Goal: Transaction & Acquisition: Book appointment/travel/reservation

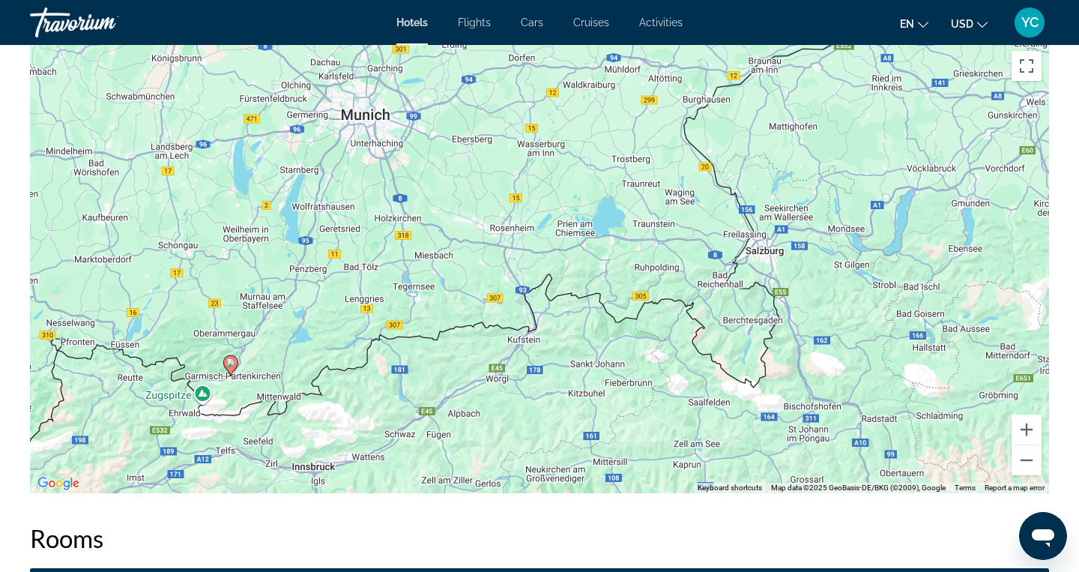
click at [234, 364] on image "Main content" at bounding box center [230, 362] width 9 height 9
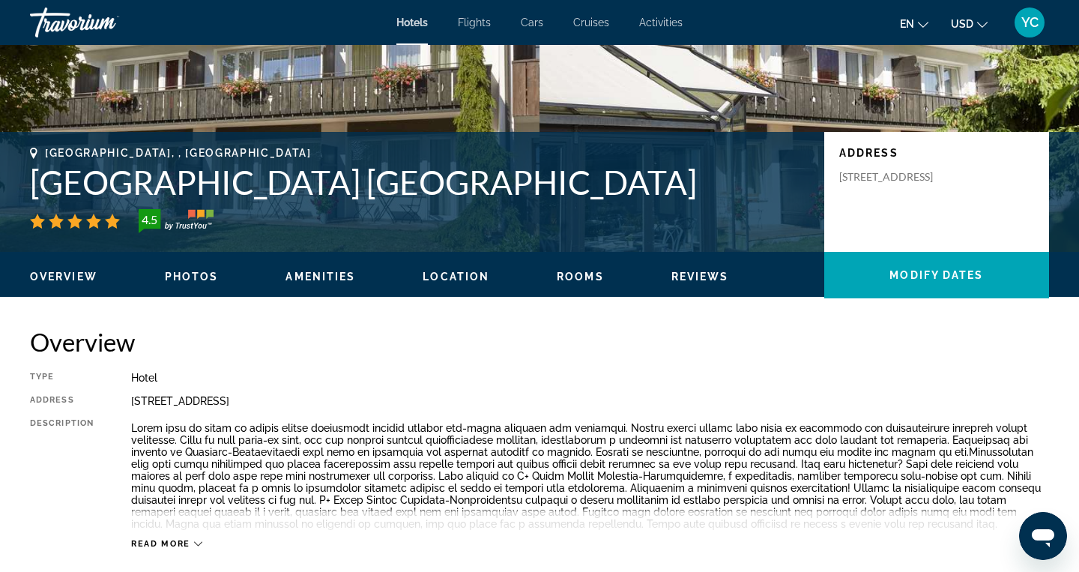
scroll to position [242, 0]
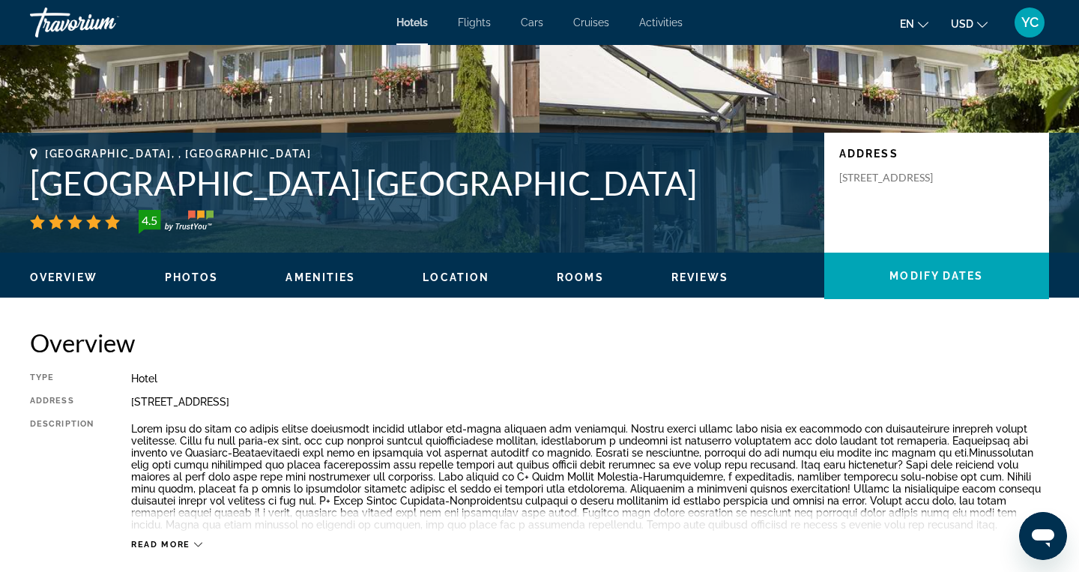
drag, startPoint x: 43, startPoint y: 151, endPoint x: 620, endPoint y: 189, distance: 578.0
click at [621, 190] on div "[GEOGRAPHIC_DATA], , [GEOGRAPHIC_DATA] [GEOGRAPHIC_DATA] [GEOGRAPHIC_DATA] 4.5" at bounding box center [419, 191] width 779 height 86
copy div "[GEOGRAPHIC_DATA], , [GEOGRAPHIC_DATA] [GEOGRAPHIC_DATA] [GEOGRAPHIC_DATA]"
click at [613, 122] on img "Main content" at bounding box center [808, 27] width 539 height 449
click at [407, 102] on img "Main content" at bounding box center [269, 27] width 539 height 449
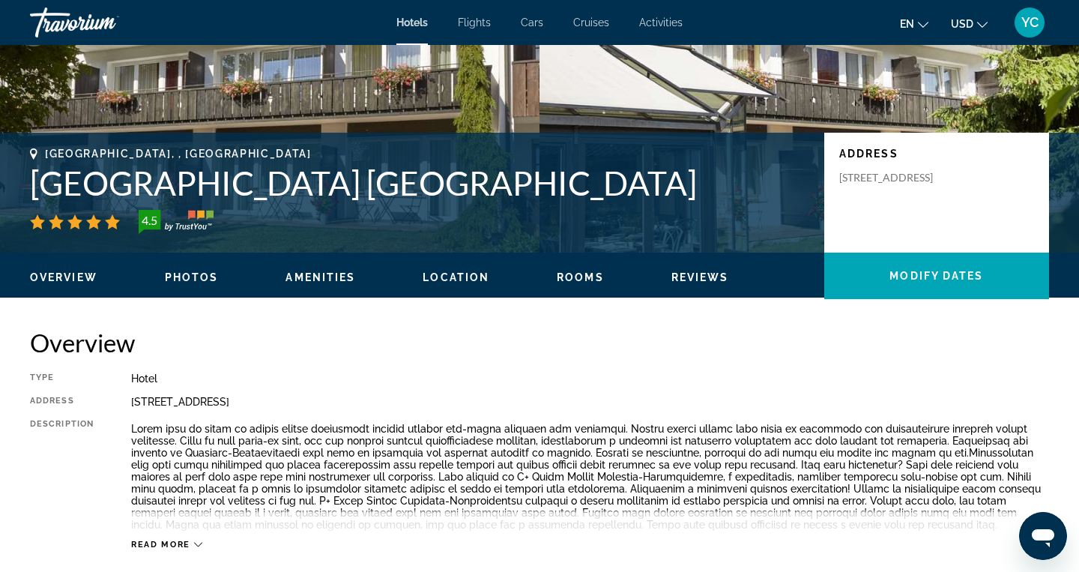
click at [407, 102] on img "Main content" at bounding box center [269, 27] width 539 height 449
click at [414, 114] on img "Main content" at bounding box center [269, 27] width 539 height 449
click at [414, 118] on img "Main content" at bounding box center [269, 27] width 539 height 449
click at [415, 137] on div "[GEOGRAPHIC_DATA], , [GEOGRAPHIC_DATA] [GEOGRAPHIC_DATA] [GEOGRAPHIC_DATA] 4.5 …" at bounding box center [539, 193] width 1079 height 120
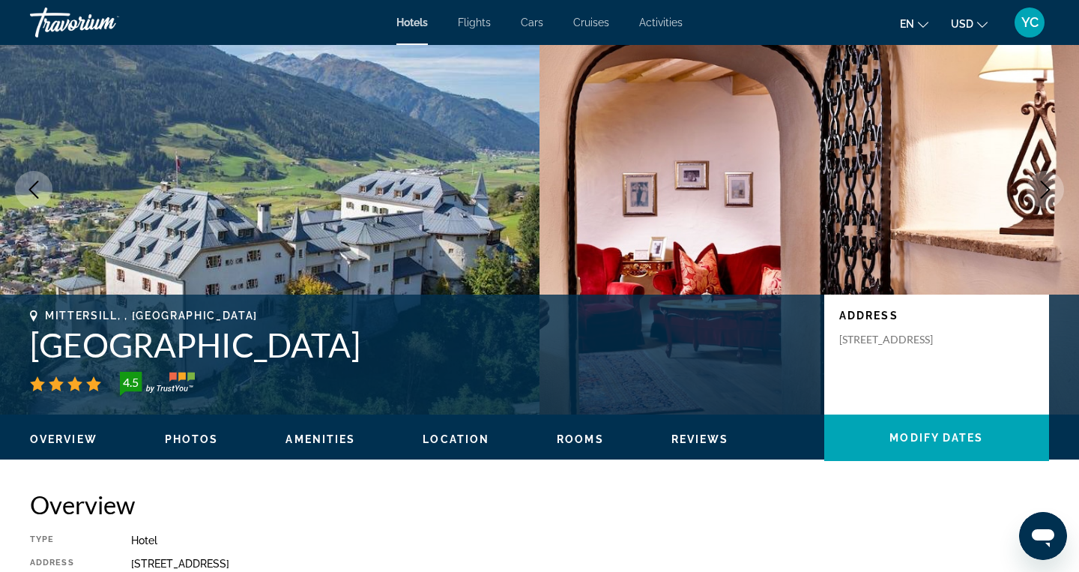
scroll to position [70, 0]
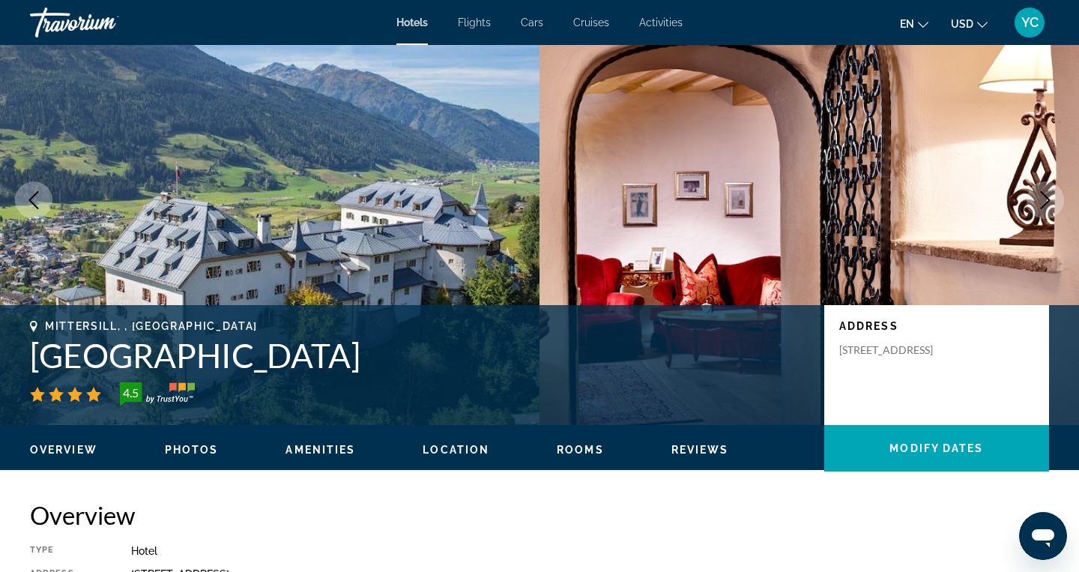
drag, startPoint x: 41, startPoint y: 318, endPoint x: 389, endPoint y: 358, distance: 350.5
click at [389, 358] on div "Mittersill, , Austria Hotel Schloss Mittersill 4.5 Address Thalbach 1, Mittersi…" at bounding box center [539, 365] width 1079 height 120
copy div "Mittersill, , Austria Hotel Schloss Mittersill"
click at [329, 211] on img "Main content" at bounding box center [269, 199] width 539 height 449
click at [426, 357] on h1 "Hotel Schloss Mittersill" at bounding box center [419, 355] width 779 height 39
